Goal: Task Accomplishment & Management: Use online tool/utility

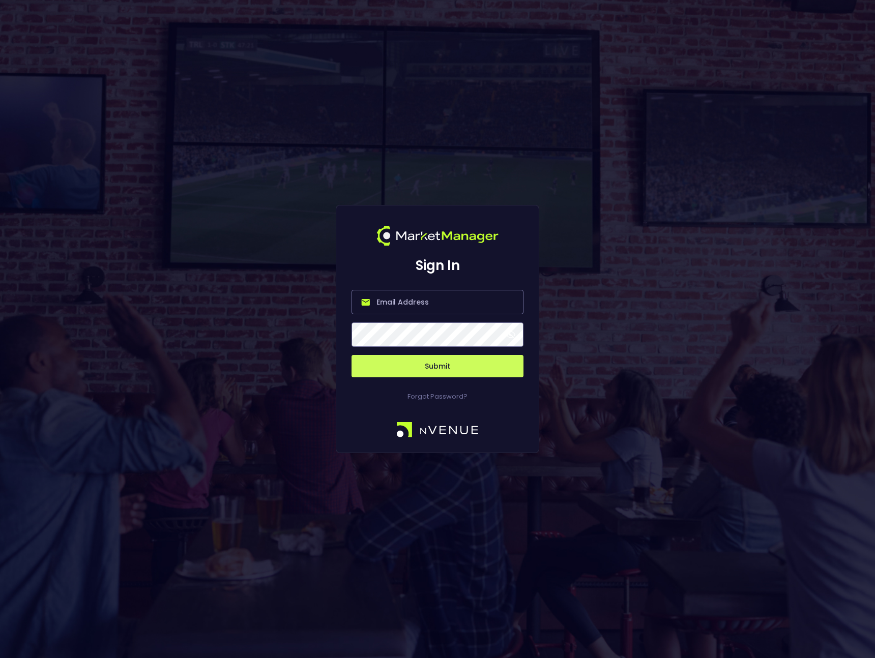
click at [468, 301] on input "email" at bounding box center [437, 302] width 172 height 24
type input "[PERSON_NAME][EMAIL_ADDRESS][DOMAIN_NAME]"
click at [401, 372] on button "Submit" at bounding box center [437, 366] width 172 height 22
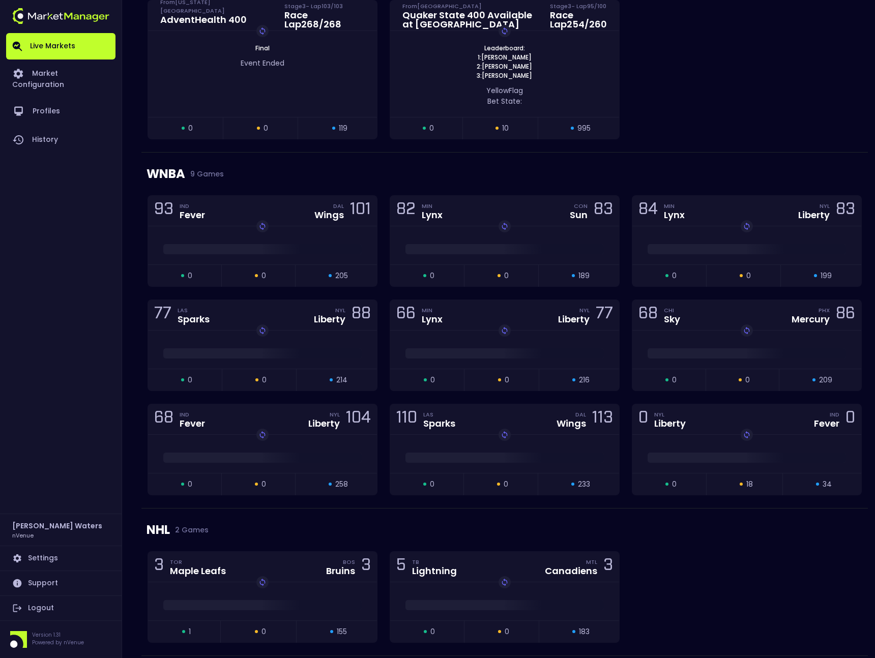
scroll to position [570, 0]
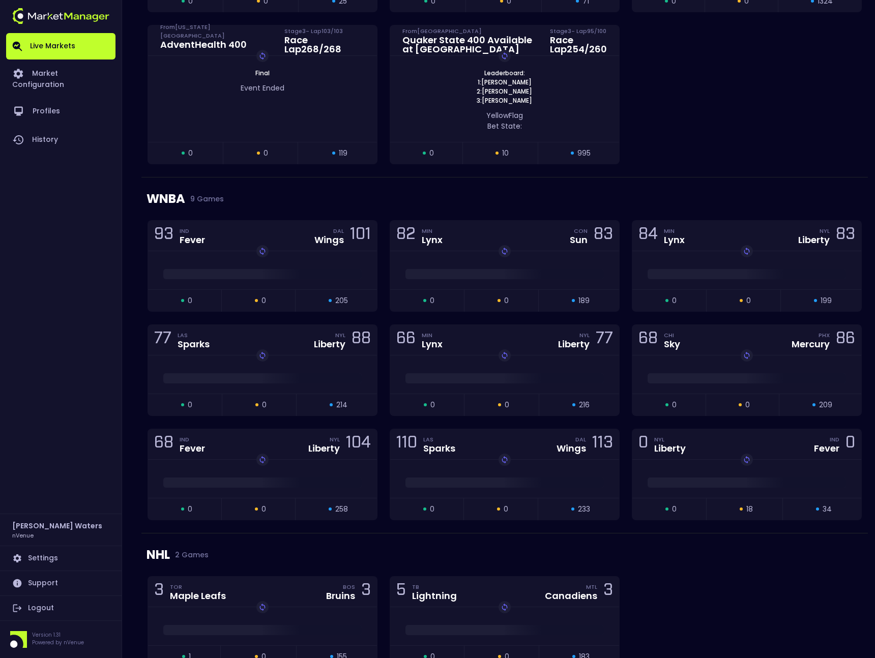
click at [722, 578] on div "3 TOR Maple Leafs BOS Bruins 3 Replay Game open 1 suspended 0 closed 155 5 TB L…" at bounding box center [504, 628] width 726 height 104
click at [693, 553] on div "NHL 2 Games" at bounding box center [504, 554] width 716 height 43
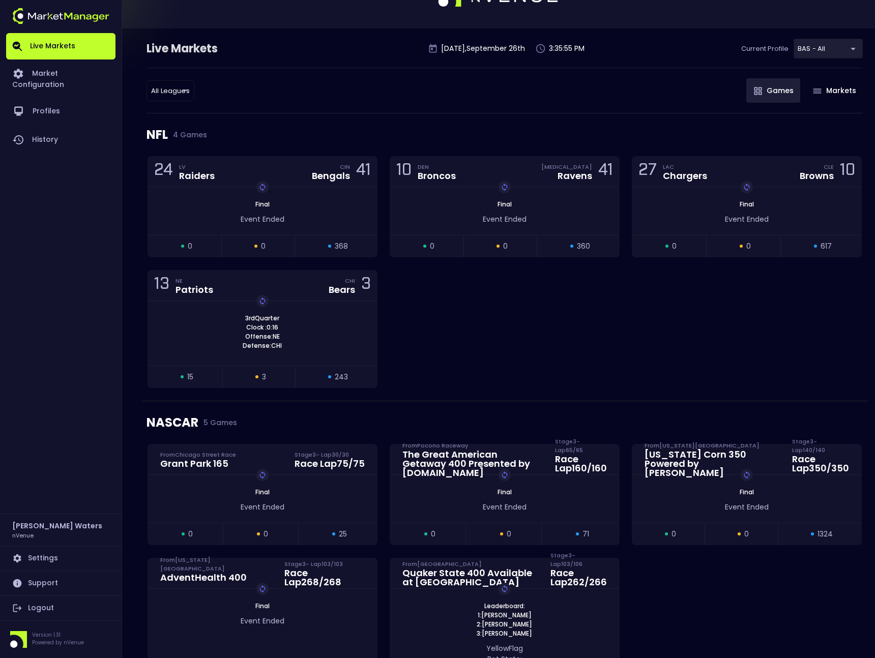
scroll to position [0, 0]
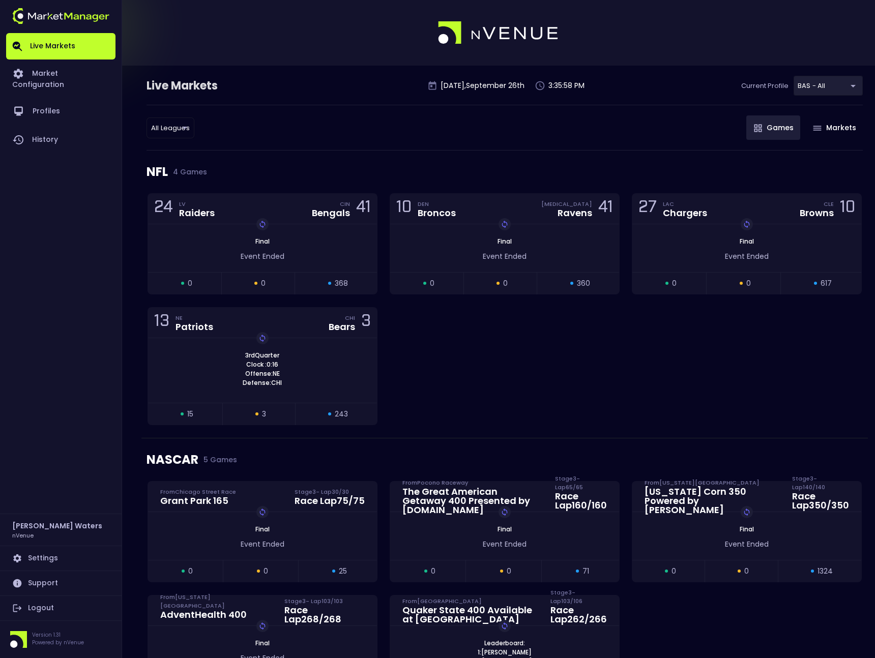
click at [58, 57] on link "Live Markets" at bounding box center [60, 46] width 109 height 26
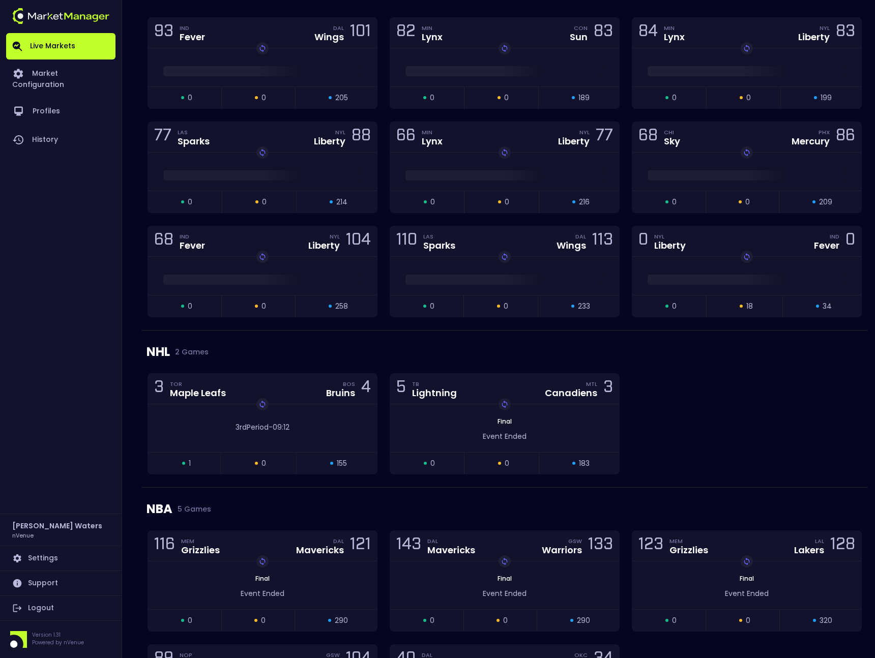
scroll to position [693, 0]
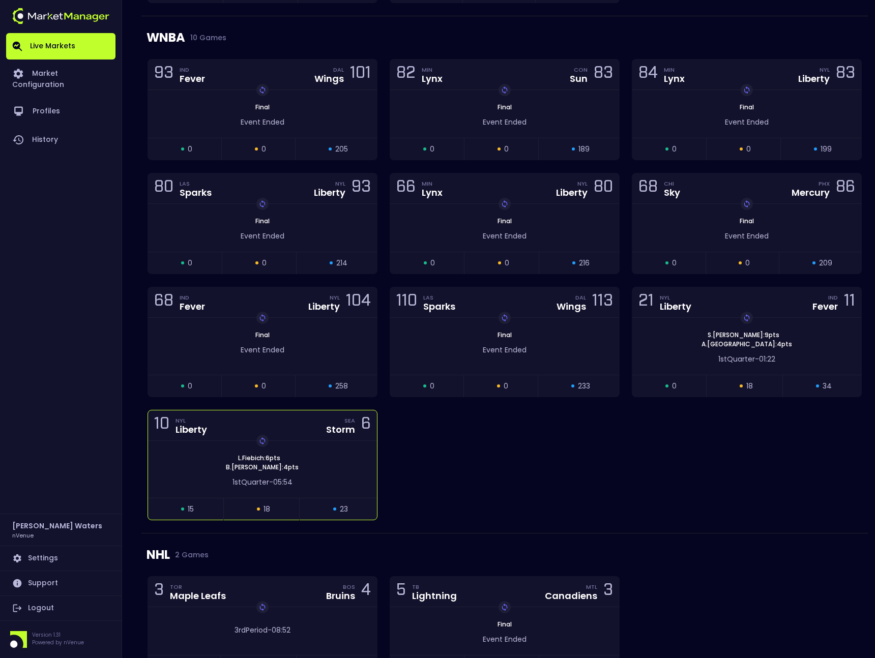
click at [330, 467] on div "Replay Game [PERSON_NAME] : 6 pts [PERSON_NAME] : 4 pts" at bounding box center [262, 463] width 229 height 18
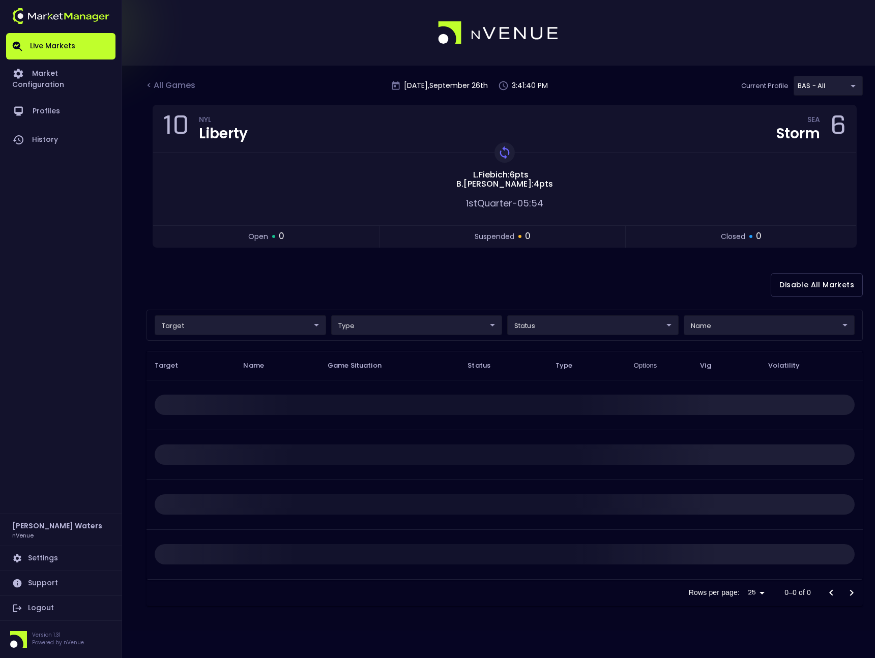
scroll to position [0, 0]
